Goal: Information Seeking & Learning: Learn about a topic

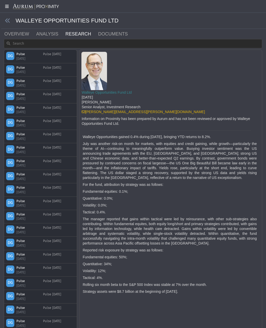
click at [6, 5] on icon at bounding box center [6, 6] width 13 height 4
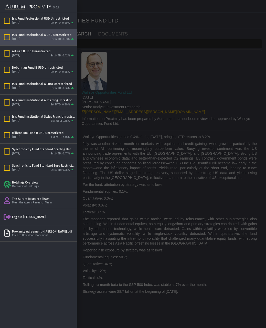
click at [123, 96] on div at bounding box center [133, 164] width 266 height 328
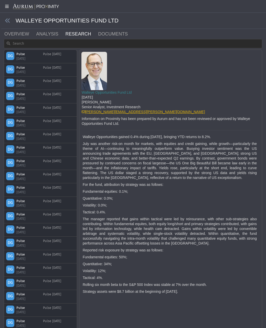
click at [101, 111] on link "[PERSON_NAME][EMAIL_ADDRESS][PERSON_NAME][DOMAIN_NAME]" at bounding box center [143, 112] width 123 height 4
click at [6, 20] on icon at bounding box center [8, 21] width 6 height 6
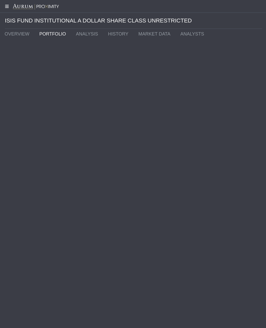
click at [6, 7] on icon at bounding box center [6, 6] width 13 height 4
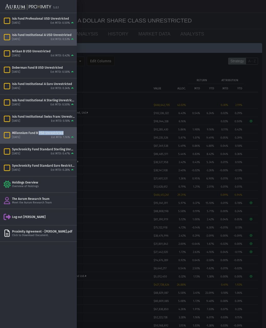
click at [36, 135] on div "Millennium Fund B USD Unrestricted [DATE] Est MTD: 1.16%" at bounding box center [43, 135] width 63 height 9
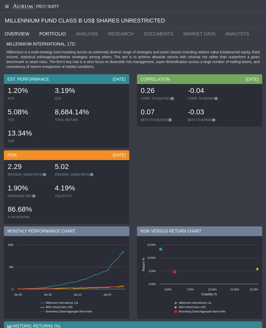
click at [26, 34] on link "OVERVIEW" at bounding box center [18, 34] width 35 height 10
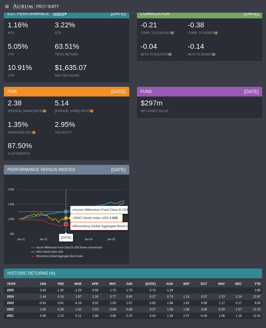
scroll to position [34, 0]
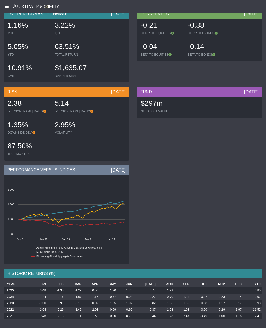
click at [8, 7] on icon at bounding box center [6, 6] width 13 height 4
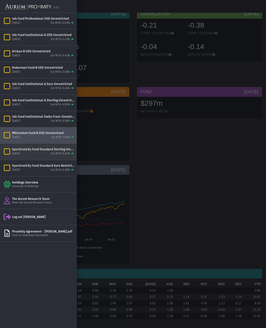
drag, startPoint x: 30, startPoint y: 151, endPoint x: 5, endPoint y: 155, distance: 24.9
click at [30, 151] on div "Synchronicity Fund Standard Sterling Unrestricted" at bounding box center [43, 149] width 63 height 4
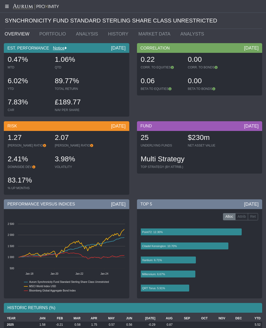
click at [6, 6] on icon at bounding box center [6, 6] width 13 height 4
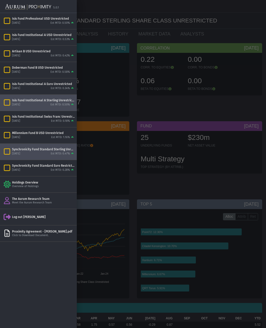
click at [38, 100] on div "Isis Fund Institutional A Sterling Unrestricted" at bounding box center [43, 100] width 63 height 4
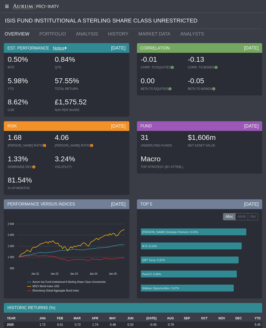
click at [6, 6] on icon at bounding box center [6, 6] width 13 height 4
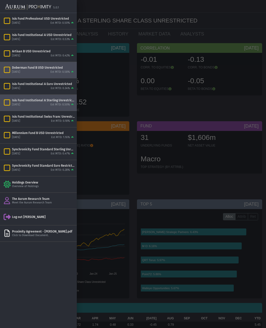
click at [20, 71] on div "[DATE]" at bounding box center [16, 72] width 8 height 4
